Goal: Transaction & Acquisition: Purchase product/service

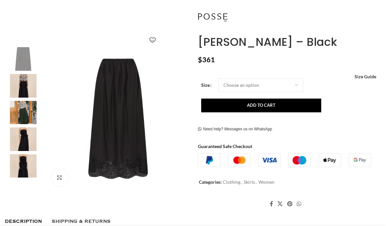
scroll to position [94, 0]
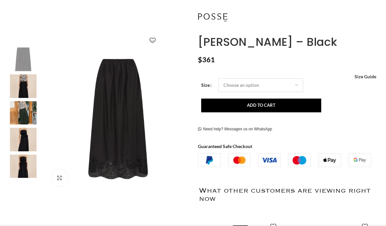
click at [298, 83] on select "Choose an option 4 UK 6 UK 8 [GEOGRAPHIC_DATA] 10 [GEOGRAPHIC_DATA] 12 [GEOGRAP…" at bounding box center [260, 85] width 85 height 14
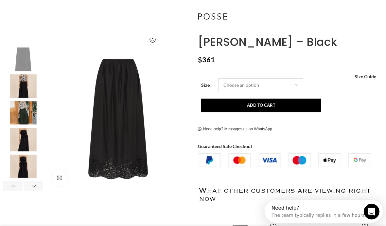
scroll to position [0, 0]
click at [24, 112] on img "3 / 6" at bounding box center [23, 113] width 40 height 24
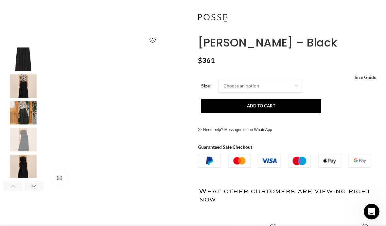
click at [25, 137] on img "4 / 6" at bounding box center [23, 140] width 40 height 24
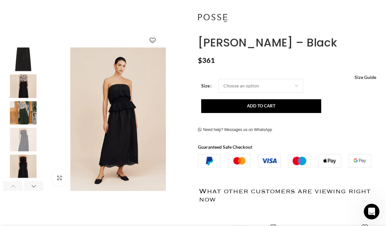
scroll to position [0, 196]
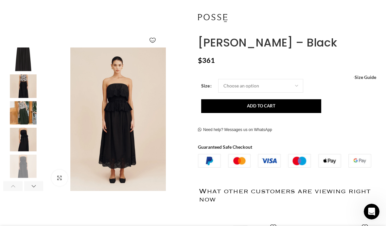
click at [23, 164] on img "5 / 6" at bounding box center [23, 166] width 40 height 24
click at [364, 77] on span "Size Guide" at bounding box center [366, 77] width 22 height 0
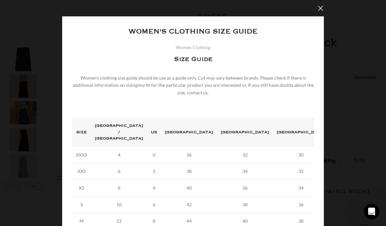
scroll to position [0, 393]
click at [43, 167] on div "× Women's clothing size guide Women Clothing Size Guide Women's clothing size g…" at bounding box center [193, 161] width 376 height 322
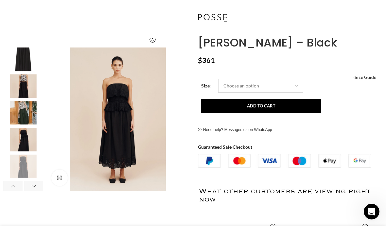
click at [229, 85] on select "Choose an option 4 UK 6 UK 8 [GEOGRAPHIC_DATA] 10 [GEOGRAPHIC_DATA] 12 [GEOGRAP…" at bounding box center [260, 86] width 85 height 14
select select "10-[GEOGRAPHIC_DATA]"
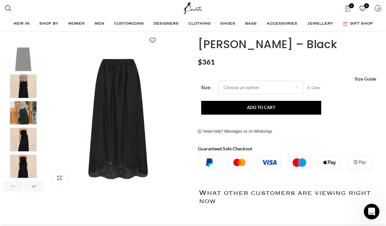
scroll to position [0, 524]
click at [367, 79] on span "Size Guide" at bounding box center [366, 79] width 22 height 0
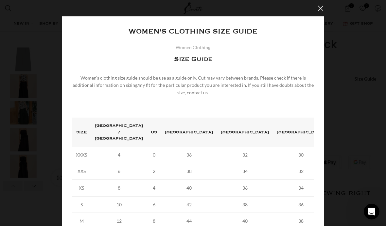
scroll to position [0, 589]
click at [323, 6] on button "×" at bounding box center [321, 8] width 16 height 16
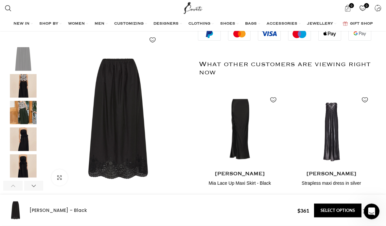
scroll to position [221, 0]
click at [28, 138] on img "4 / 6" at bounding box center [23, 140] width 40 height 24
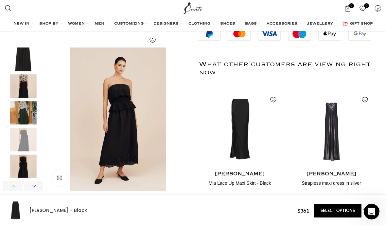
click at [27, 166] on img "5 / 6" at bounding box center [23, 166] width 40 height 24
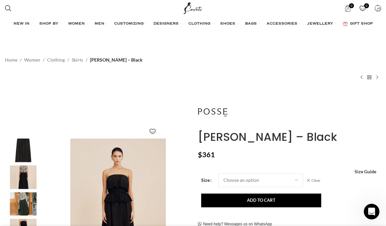
scroll to position [0, 131]
click at [14, 174] on link "VIEW ALL" at bounding box center [16, 171] width 20 height 6
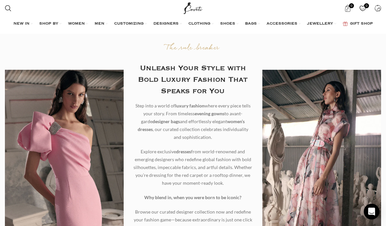
click at [111, 107] on link "Infobox link" at bounding box center [145, 120] width 87 height 26
click at [139, 107] on link "Infobox link" at bounding box center [145, 120] width 87 height 26
click at [26, 168] on link "VIEW ALL" at bounding box center [16, 171] width 20 height 6
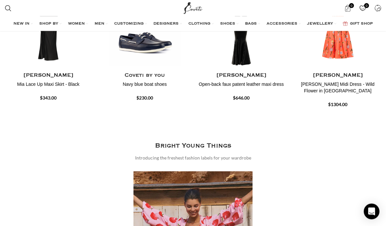
scroll to position [690, 0]
